Goal: Information Seeking & Learning: Check status

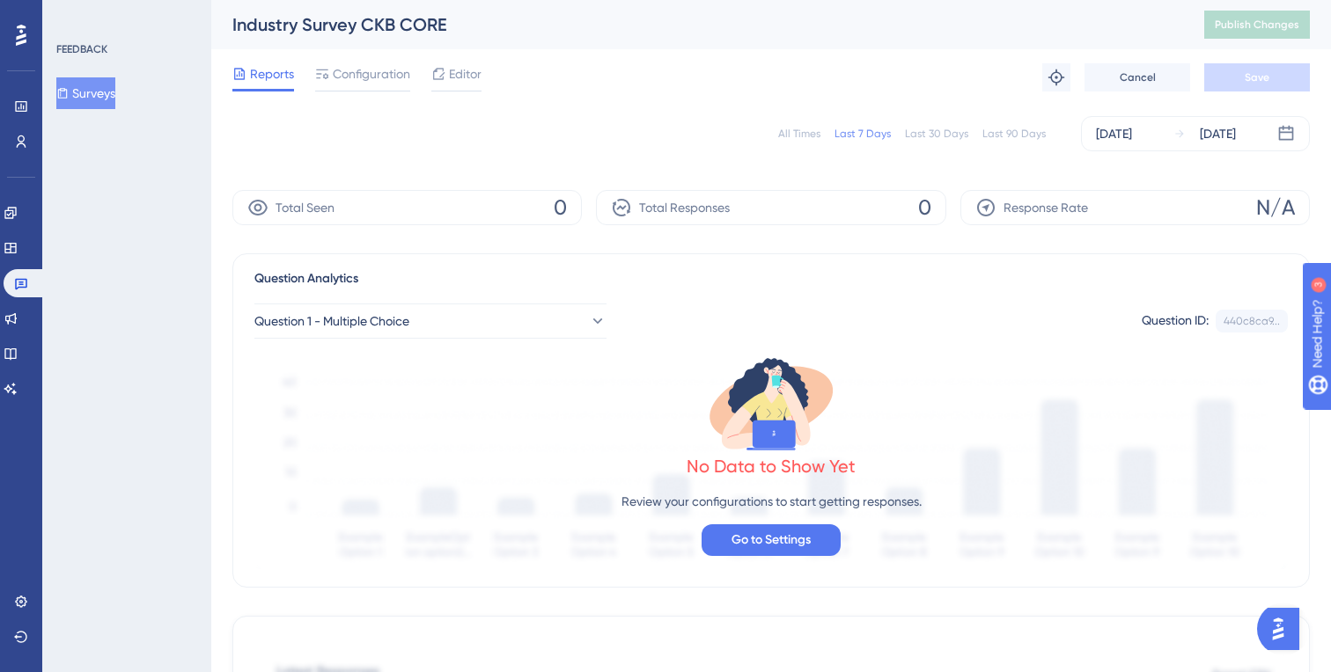
click at [101, 97] on button "Surveys" at bounding box center [85, 93] width 59 height 32
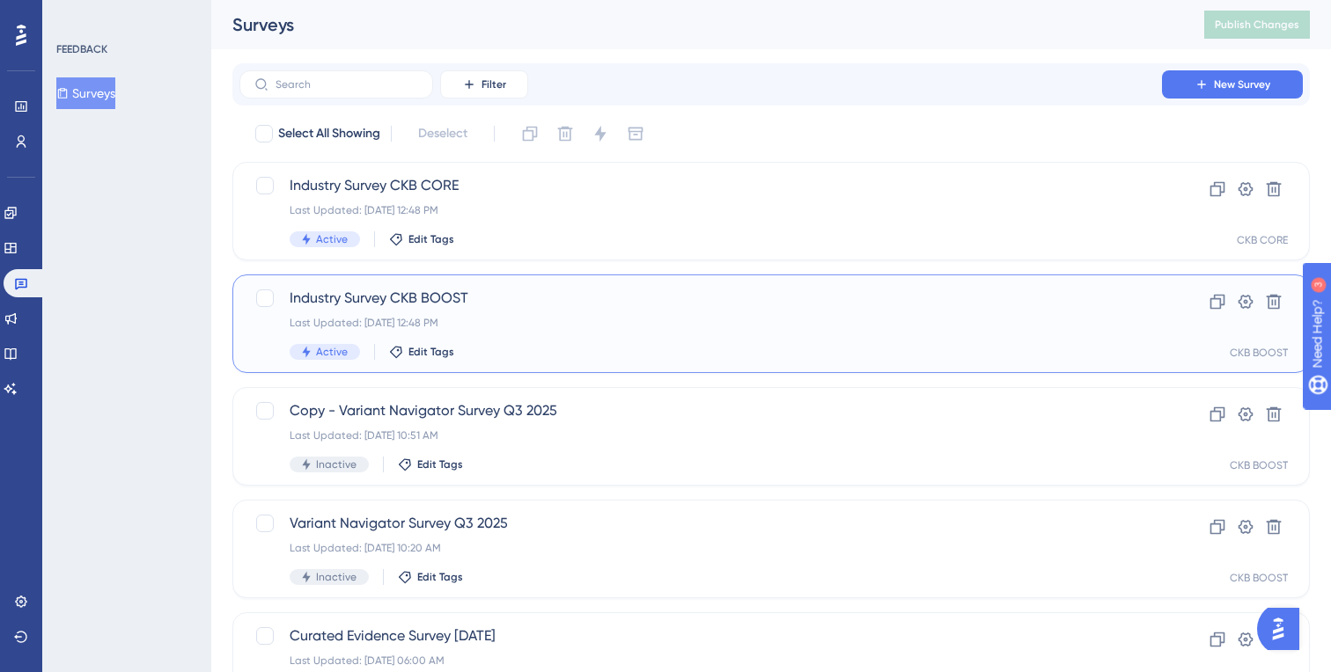
click at [439, 298] on span "Industry Survey CKB BOOST" at bounding box center [701, 298] width 822 height 21
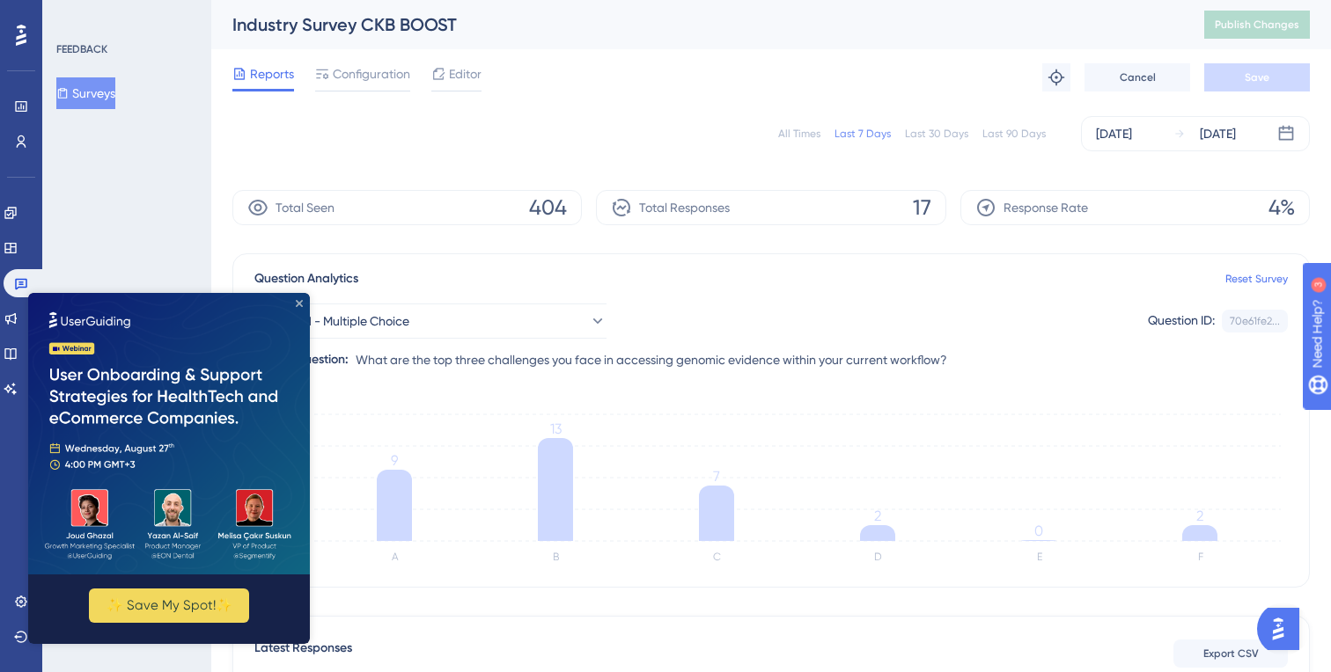
click at [301, 300] on icon "Close Preview" at bounding box center [299, 303] width 7 height 7
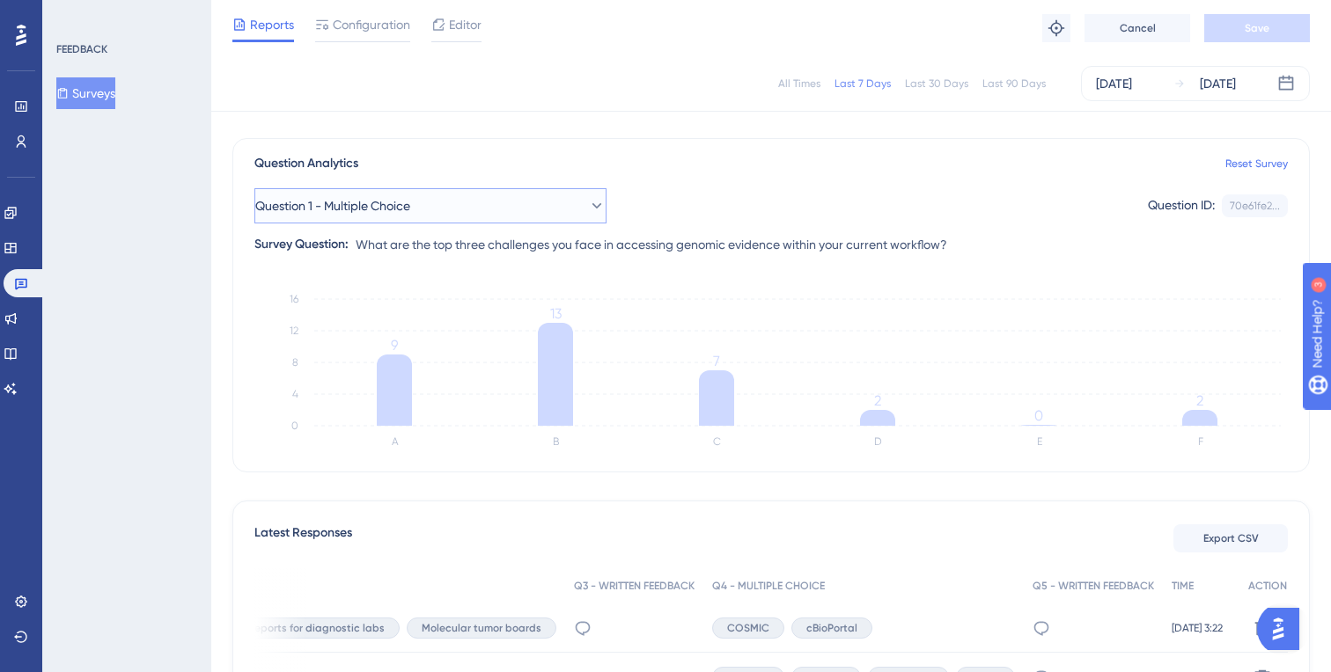
click at [588, 207] on icon at bounding box center [597, 206] width 18 height 18
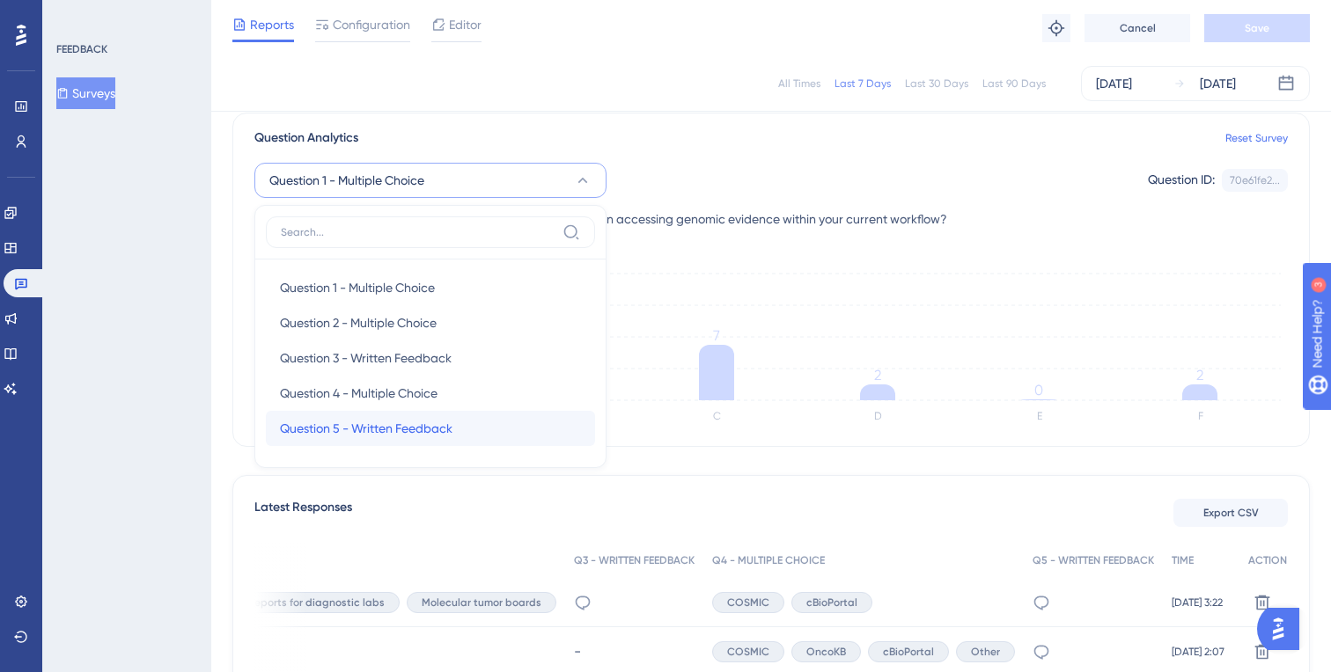
click at [449, 433] on span "Question 5 - Written Feedback" at bounding box center [366, 428] width 172 height 21
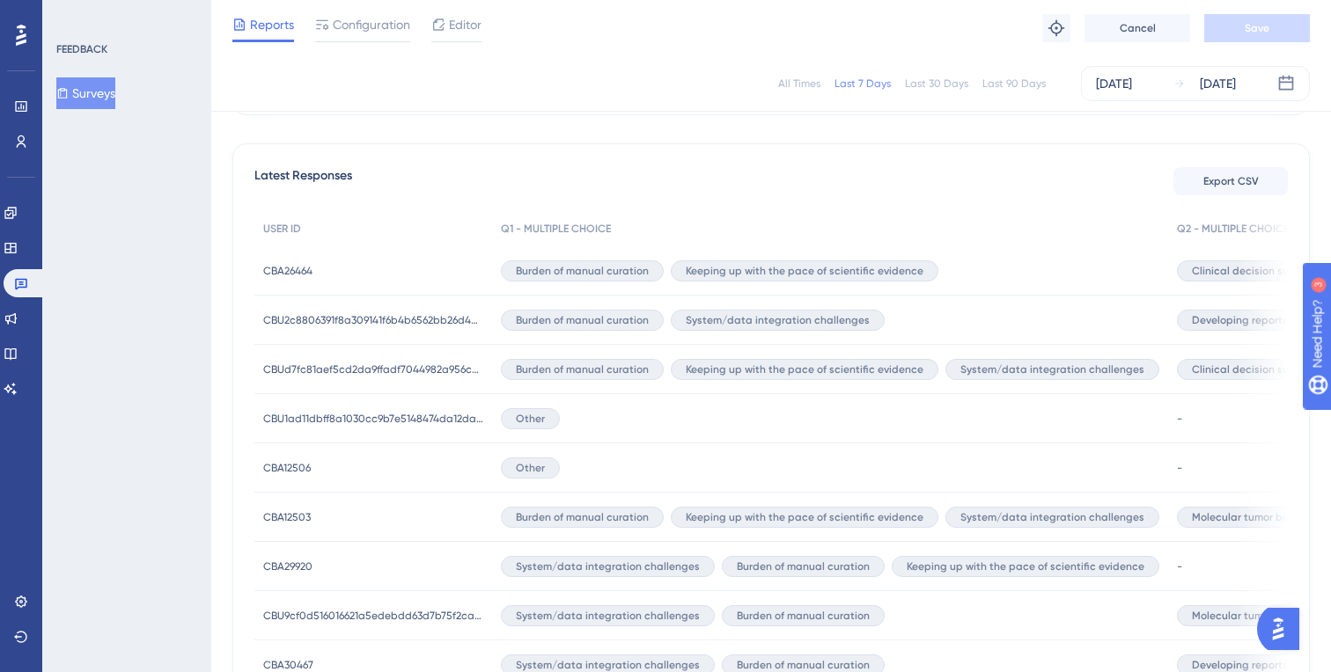
scroll to position [466, 0]
